Goal: Transaction & Acquisition: Purchase product/service

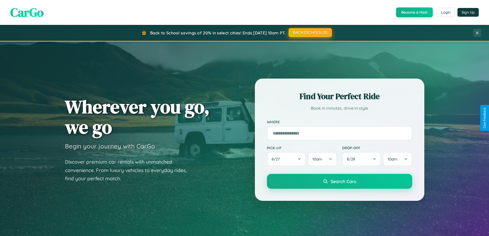
click at [310, 33] on button "BACK2SCHOOL20" at bounding box center [310, 32] width 43 height 9
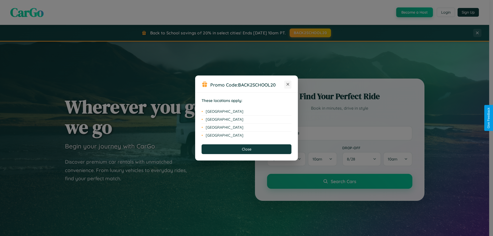
click at [288, 85] on icon at bounding box center [288, 84] width 3 height 3
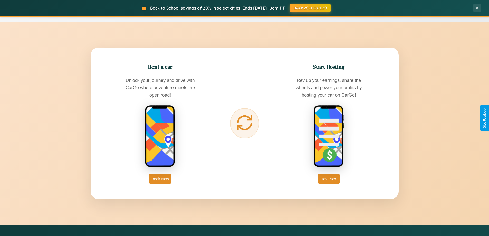
scroll to position [825, 0]
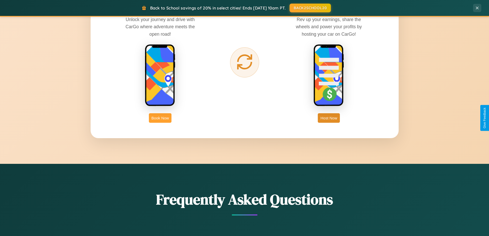
click at [160, 118] on button "Book Now" at bounding box center [160, 118] width 23 height 10
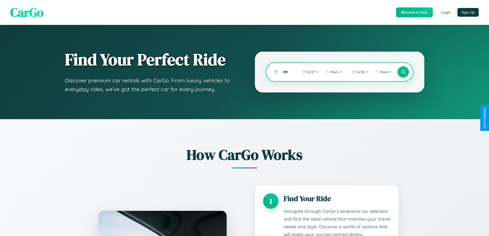
click at [286, 72] on input "text" at bounding box center [286, 72] width 12 height 9
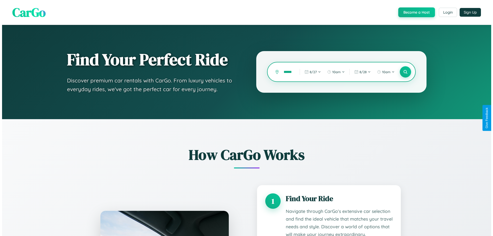
scroll to position [0, 5]
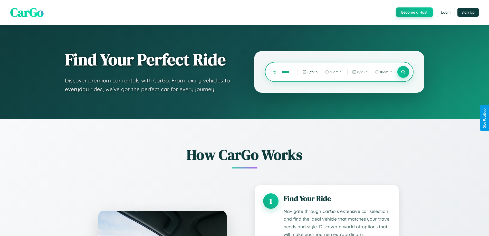
type input "******"
click at [403, 72] on icon at bounding box center [403, 72] width 5 height 5
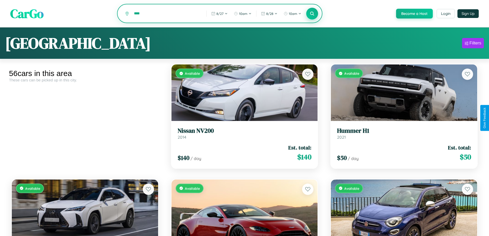
type input "****"
click at [312, 14] on icon at bounding box center [312, 13] width 5 height 5
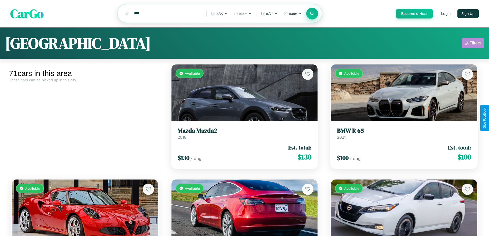
click at [473, 44] on div "Filters" at bounding box center [476, 43] width 12 height 5
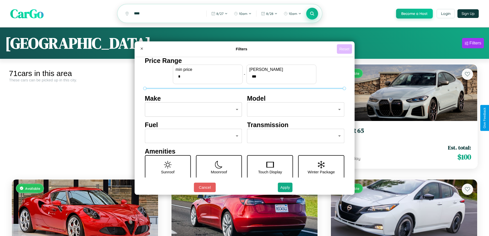
click at [345, 49] on button "Reset" at bounding box center [344, 49] width 15 height 10
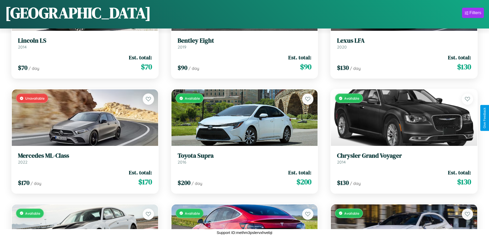
scroll to position [2028, 0]
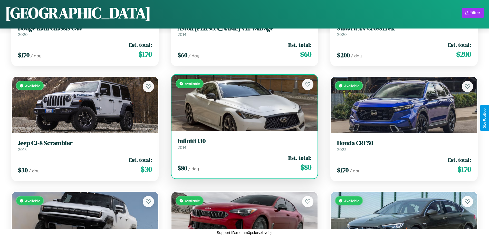
click at [243, 144] on h3 "Infiniti I30" at bounding box center [245, 140] width 134 height 7
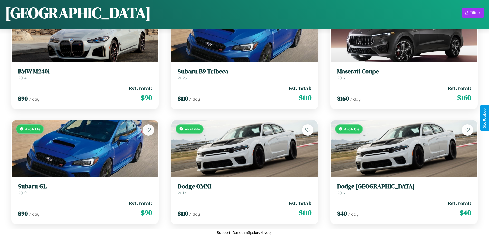
scroll to position [1223, 0]
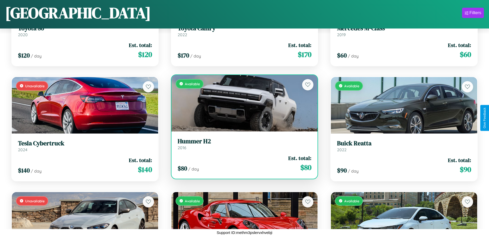
click at [243, 144] on h3 "Hummer H2" at bounding box center [245, 141] width 134 height 7
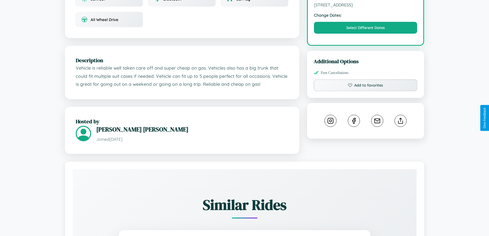
scroll to position [169, 0]
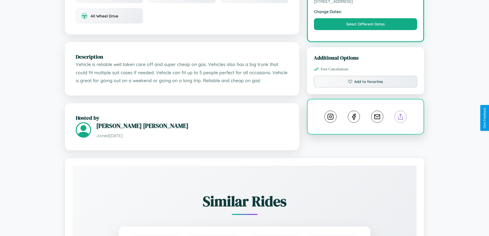
click at [401, 118] on line at bounding box center [401, 116] width 0 height 4
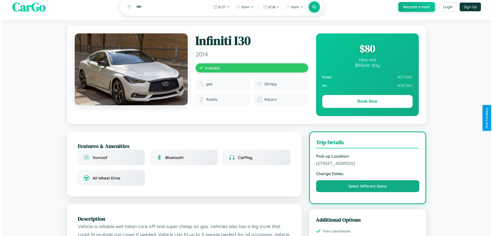
scroll to position [0, 0]
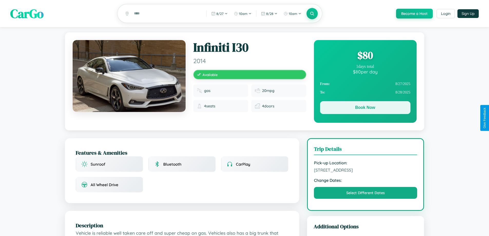
click at [365, 109] on button "Book Now" at bounding box center [365, 107] width 90 height 13
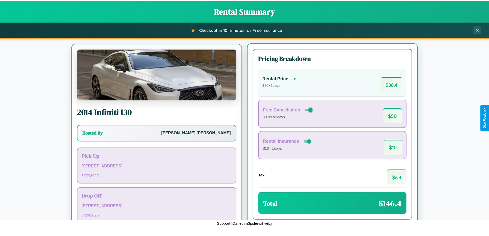
scroll to position [24, 0]
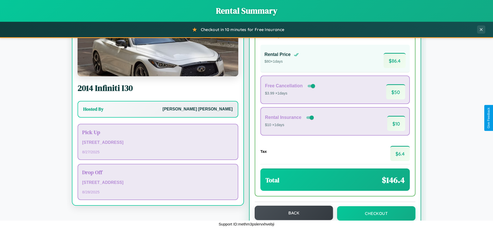
click at [292, 213] on button "Back" at bounding box center [294, 213] width 78 height 14
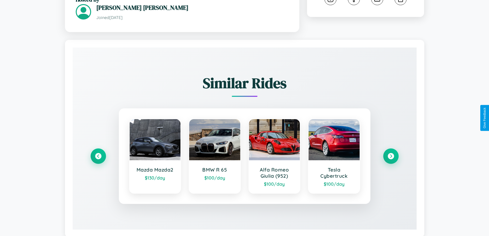
scroll to position [301, 0]
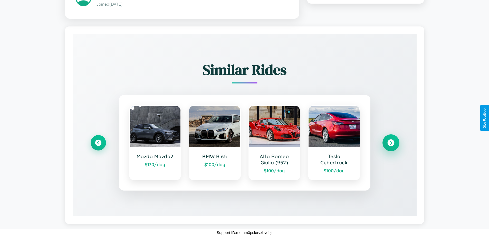
click at [391, 143] on icon at bounding box center [391, 142] width 7 height 7
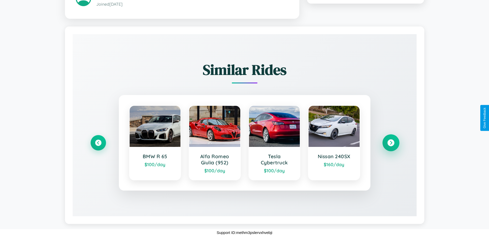
click at [391, 143] on icon at bounding box center [391, 142] width 7 height 7
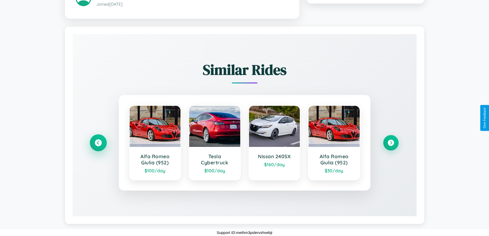
click at [98, 143] on icon at bounding box center [98, 142] width 7 height 7
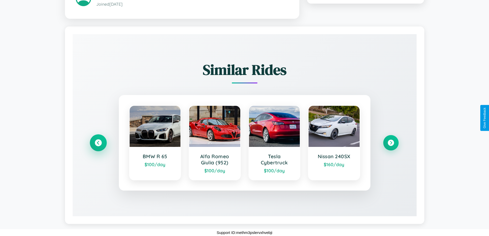
click at [98, 143] on icon at bounding box center [98, 142] width 7 height 7
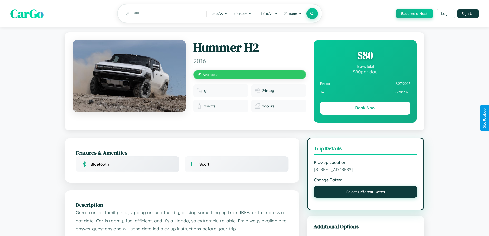
click at [366, 193] on button "Select Different Dates" at bounding box center [366, 192] width 104 height 12
select select "*"
select select "****"
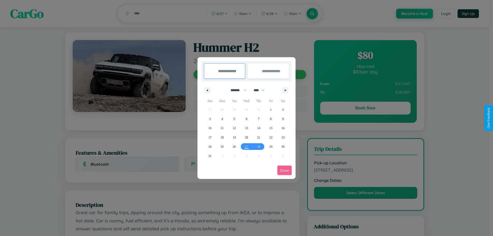
click at [236, 90] on select "******* ******** ***** ***** *** **** **** ****** ********* ******* ******** **…" at bounding box center [238, 90] width 22 height 8
select select "*"
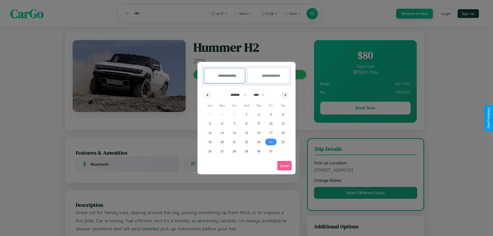
click at [271, 142] on span "24" at bounding box center [271, 141] width 3 height 9
type input "**********"
click at [210, 151] on span "26" at bounding box center [210, 151] width 3 height 9
type input "**********"
click at [285, 166] on button "Done" at bounding box center [284, 166] width 14 height 10
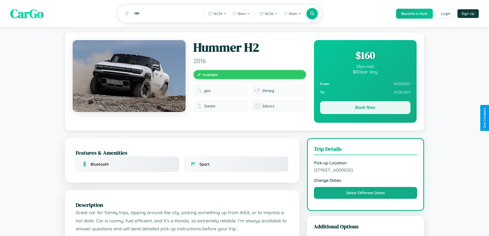
click at [365, 108] on button "Book Now" at bounding box center [365, 107] width 90 height 13
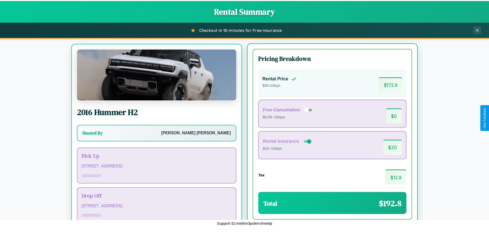
scroll to position [24, 0]
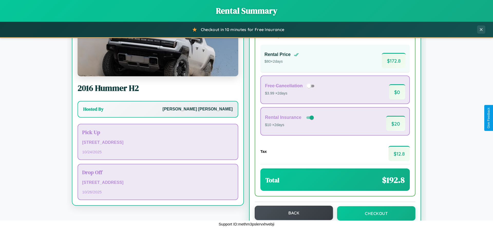
click at [292, 213] on button "Back" at bounding box center [294, 213] width 78 height 14
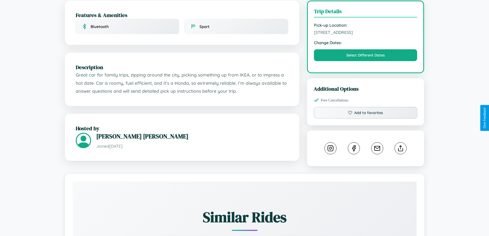
scroll to position [169, 0]
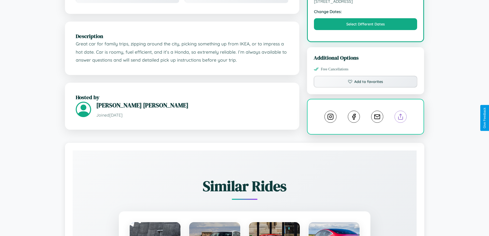
click at [401, 118] on line at bounding box center [401, 116] width 0 height 4
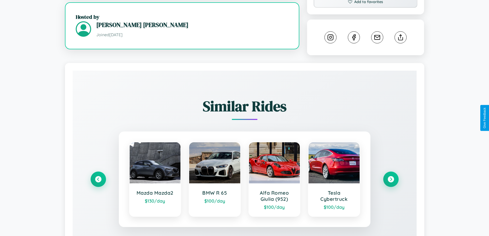
scroll to position [286, 0]
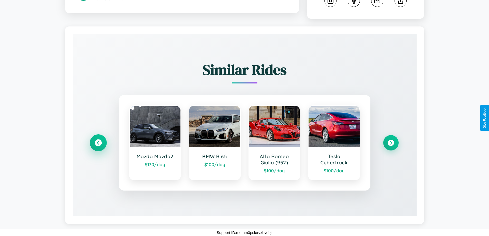
click at [98, 143] on icon at bounding box center [98, 143] width 7 height 7
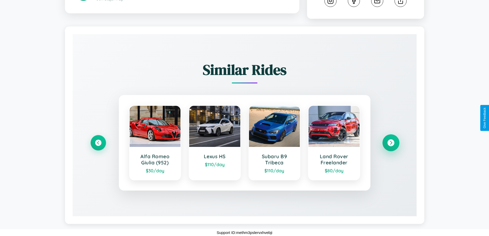
click at [391, 143] on icon at bounding box center [391, 143] width 7 height 7
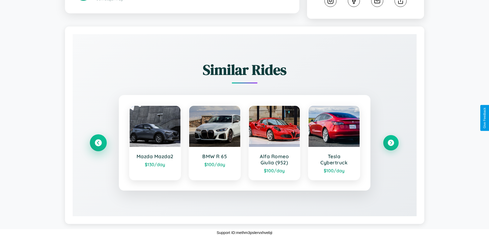
click at [98, 143] on icon at bounding box center [98, 143] width 7 height 7
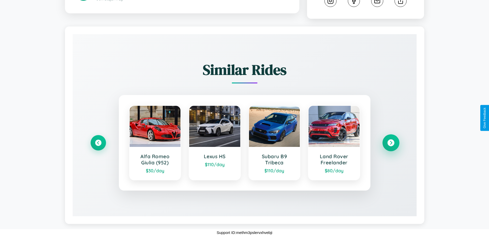
click at [391, 143] on icon at bounding box center [391, 143] width 7 height 7
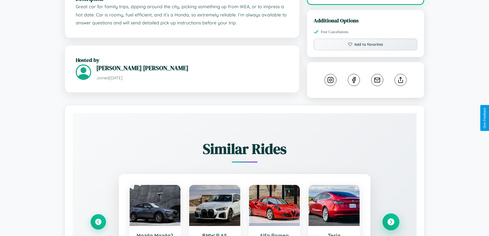
scroll to position [169, 0]
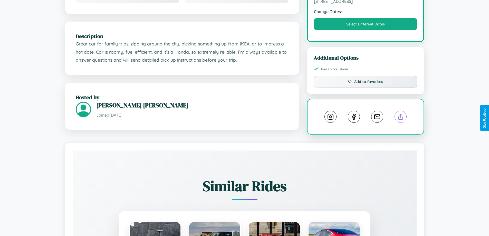
click at [401, 118] on line at bounding box center [401, 116] width 0 height 4
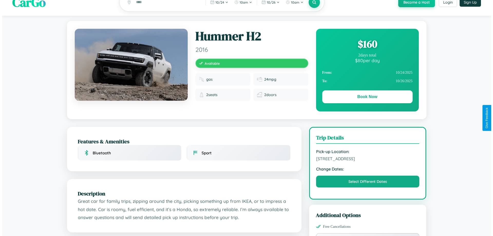
scroll to position [0, 0]
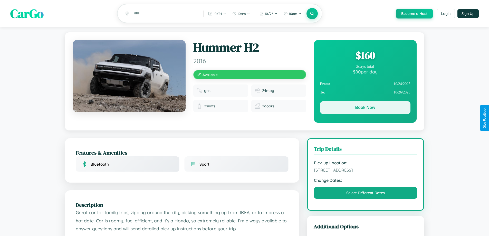
click at [365, 108] on button "Book Now" at bounding box center [365, 107] width 90 height 13
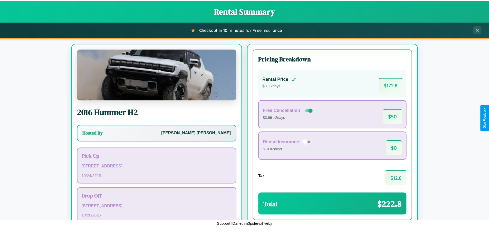
scroll to position [35, 0]
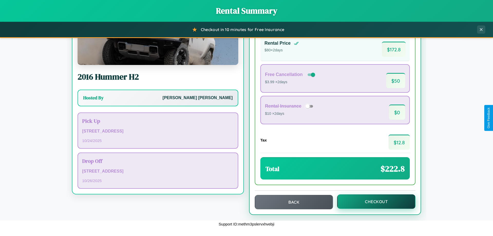
click at [373, 202] on button "Checkout" at bounding box center [376, 201] width 78 height 14
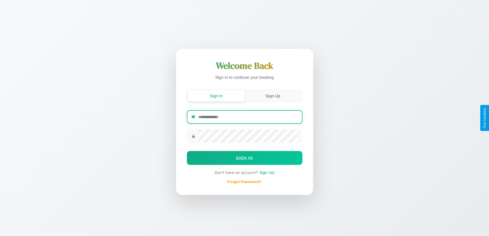
click at [248, 117] on input "email" at bounding box center [247, 117] width 99 height 13
type input "**********"
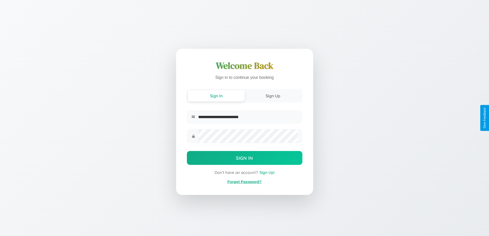
click at [245, 182] on link "Forgot Password?" at bounding box center [245, 182] width 34 height 4
